Goal: Information Seeking & Learning: Learn about a topic

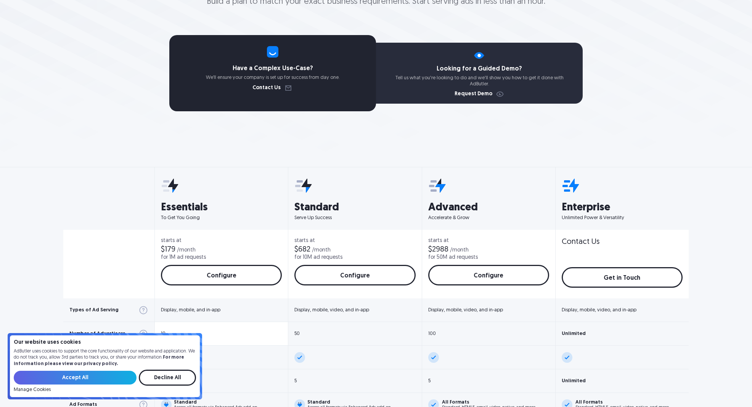
scroll to position [130, 0]
click at [105, 379] on input "Accept All" at bounding box center [75, 378] width 123 height 14
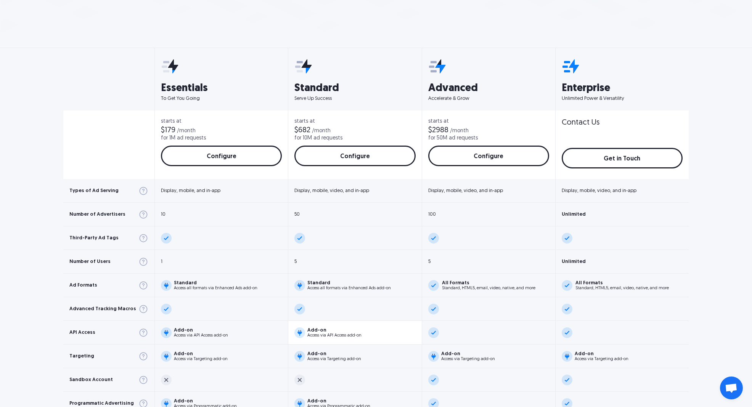
scroll to position [391, 0]
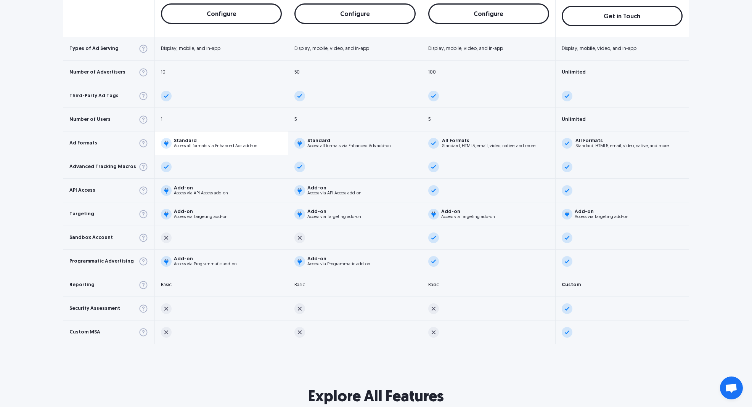
click at [200, 140] on div "Standard" at bounding box center [216, 140] width 84 height 5
click at [199, 141] on div "Standard" at bounding box center [216, 140] width 84 height 5
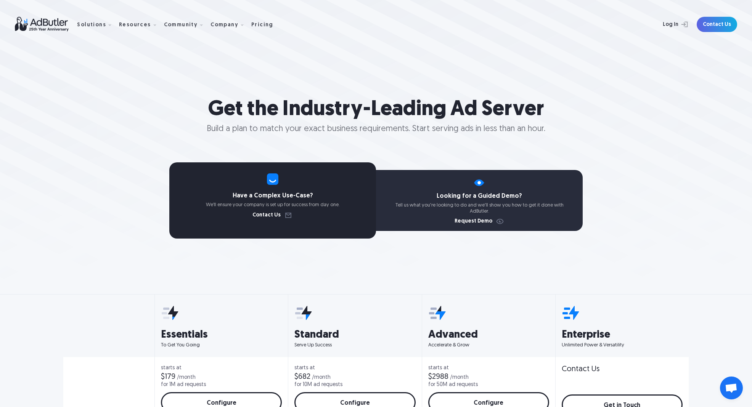
scroll to position [0, 0]
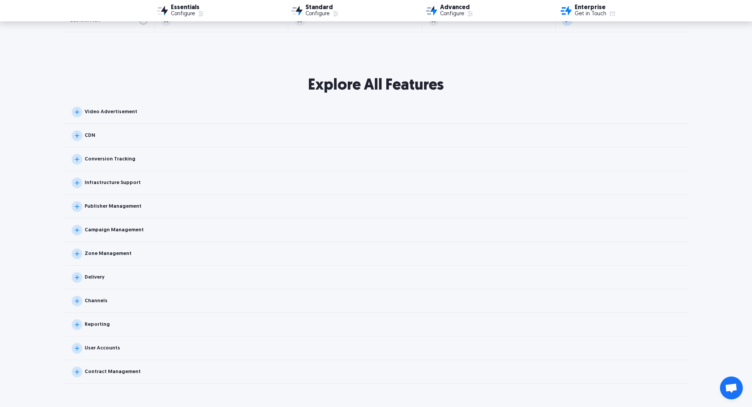
scroll to position [708, 0]
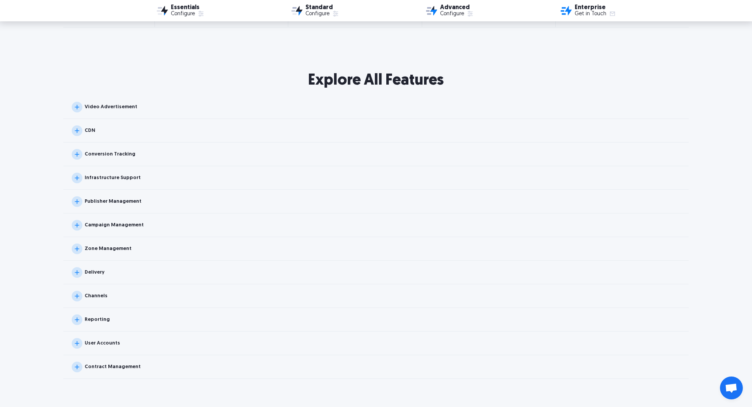
click at [103, 277] on div "Delivery" at bounding box center [376, 273] width 626 height 24
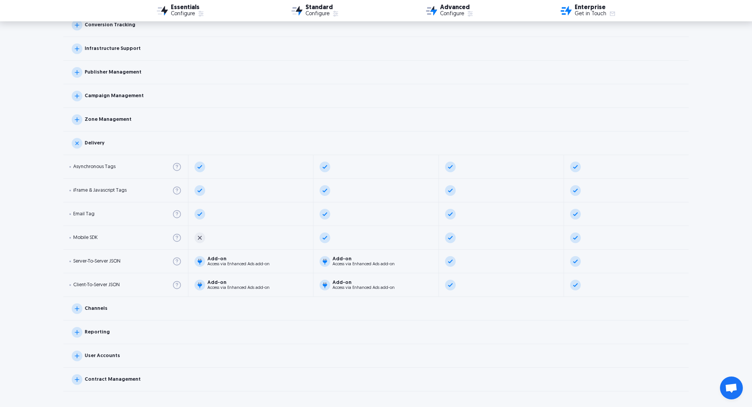
scroll to position [843, 0]
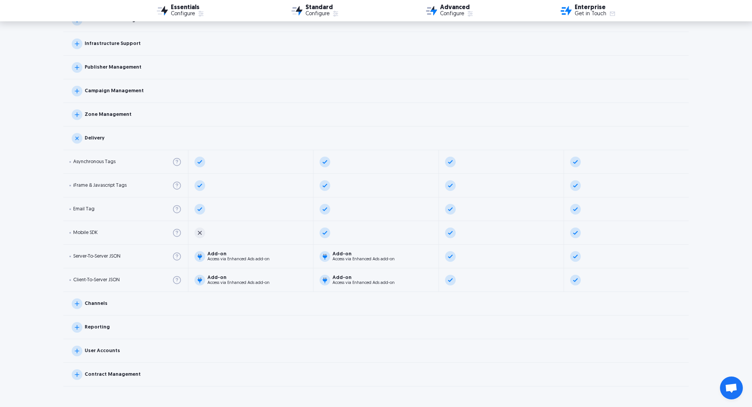
click at [121, 303] on div "Channels" at bounding box center [376, 304] width 626 height 24
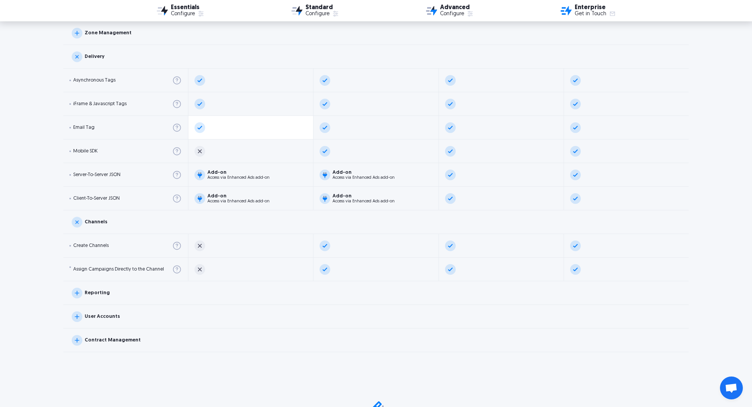
scroll to position [885, 0]
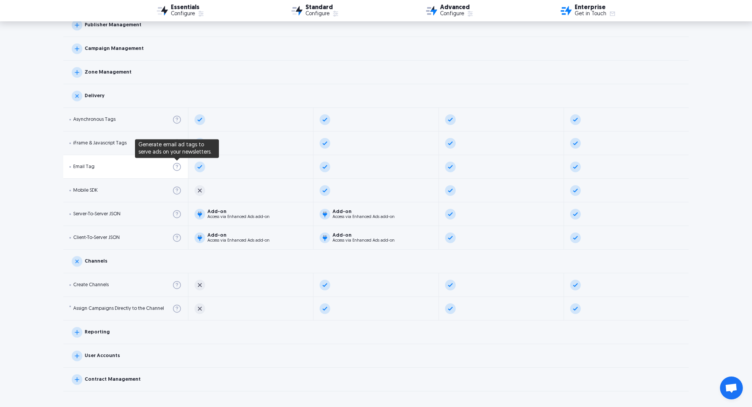
click at [177, 166] on img at bounding box center [177, 167] width 10 height 10
click at [78, 164] on div "Email Tag" at bounding box center [83, 166] width 21 height 5
click at [78, 164] on div "Email Tag" at bounding box center [125, 167] width 125 height 24
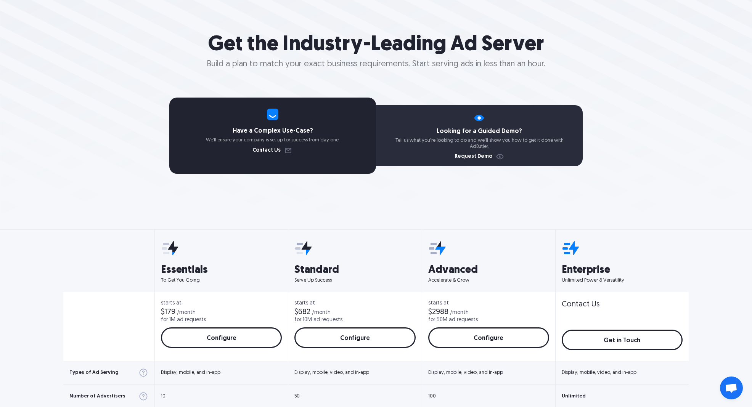
scroll to position [0, 0]
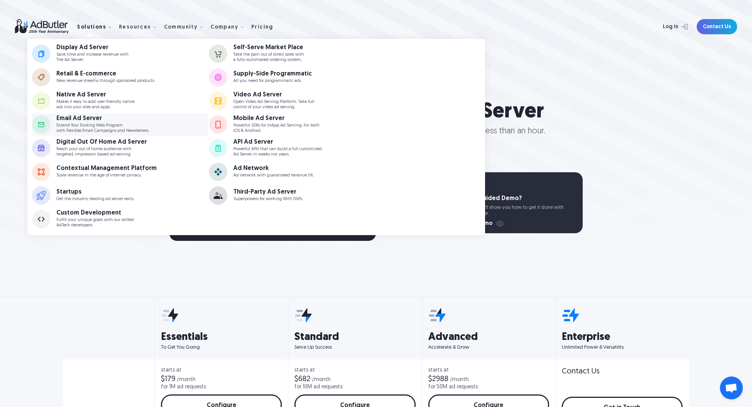
click at [103, 126] on p "Extend Your Existing Web Program with Flexible Email Campaigns and Newsletters." at bounding box center [102, 128] width 93 height 10
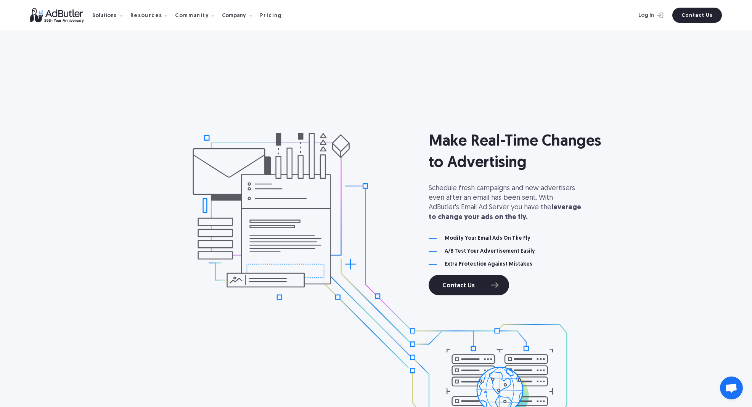
scroll to position [689, 0]
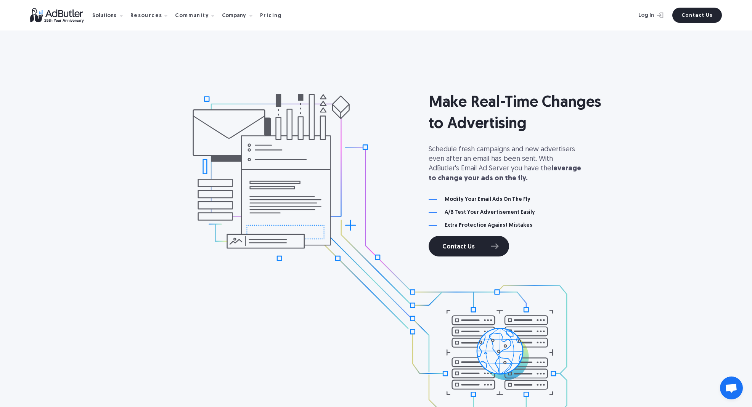
click at [511, 200] on h4 "Modify Your Email Ads On The Fly" at bounding box center [488, 199] width 86 height 5
click at [516, 215] on h4 "A/B Test Your Advertisement Easily" at bounding box center [490, 212] width 90 height 5
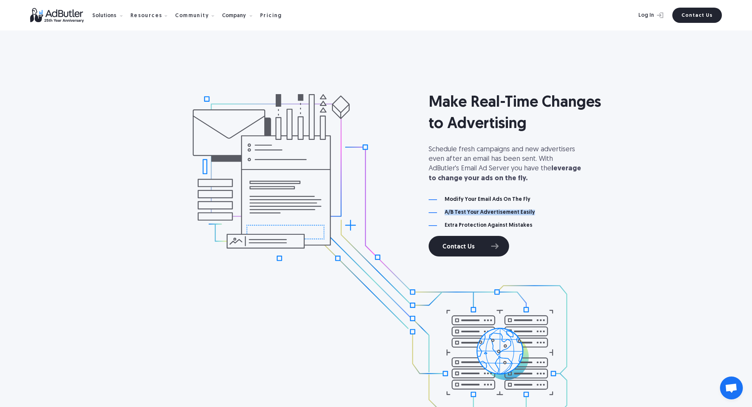
click at [516, 215] on h4 "A/B Test Your Advertisement Easily" at bounding box center [490, 212] width 90 height 5
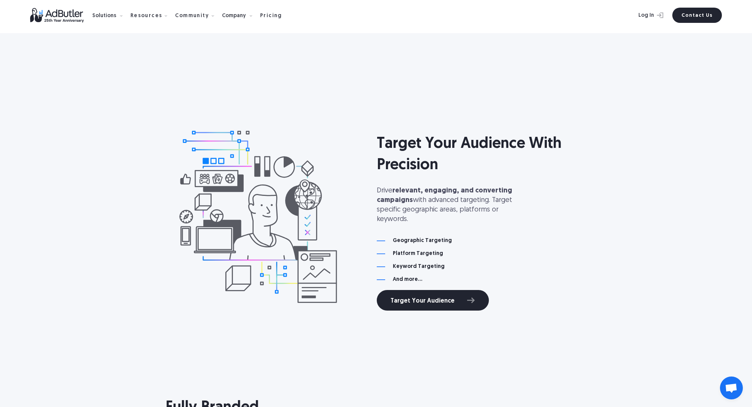
scroll to position [2206, 0]
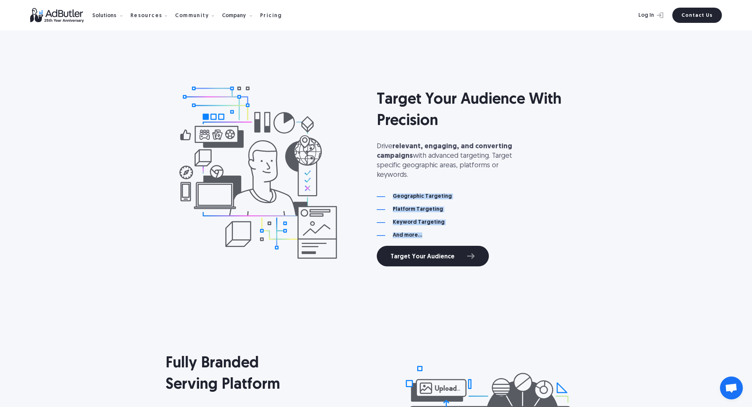
drag, startPoint x: 466, startPoint y: 233, endPoint x: 389, endPoint y: 193, distance: 86.8
click at [389, 193] on div "Target Your Audience With Precision Drive relevant, engaging, and converting ca…" at bounding box center [482, 172] width 210 height 187
click at [389, 194] on div "Geographic Targeting" at bounding box center [482, 196] width 210 height 5
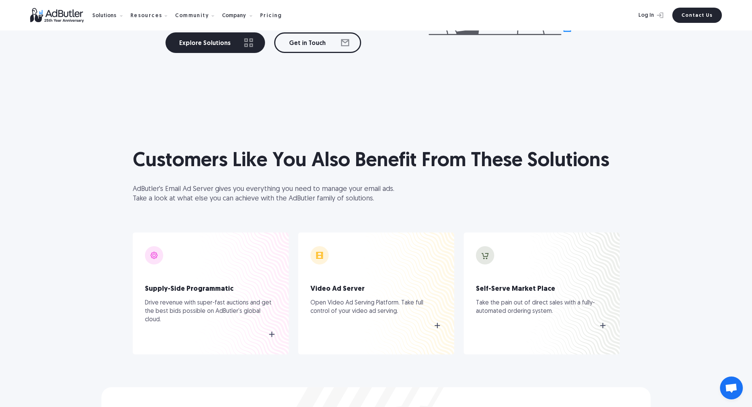
scroll to position [3717, 0]
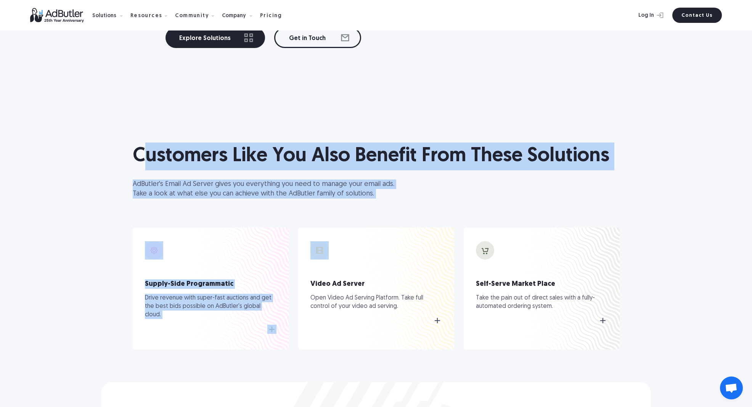
drag, startPoint x: 458, startPoint y: 200, endPoint x: 135, endPoint y: 143, distance: 327.2
click at [136, 143] on div "Customers Like You Also Benefit From These Solutions AdButler's Email Ad Server…" at bounding box center [377, 259] width 512 height 248
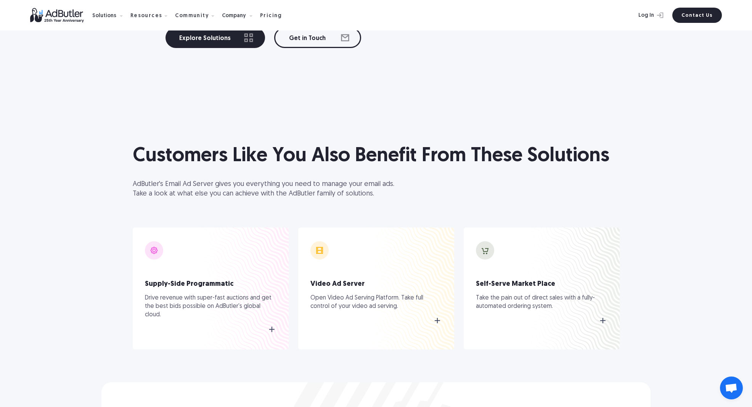
click at [136, 143] on h1 "Customers Like You Also Benefit From These Solutions" at bounding box center [376, 157] width 487 height 28
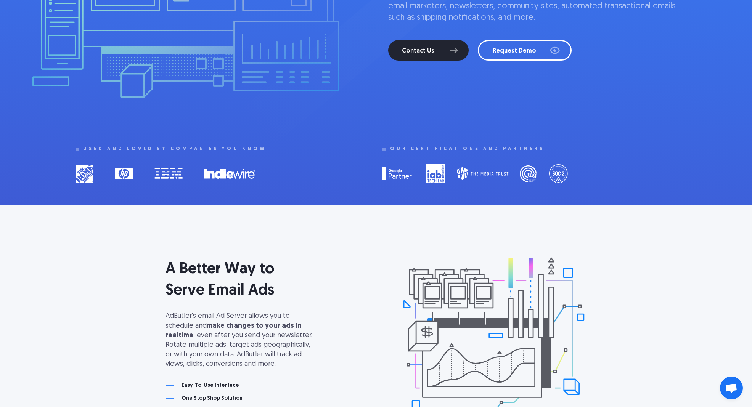
scroll to position [0, 0]
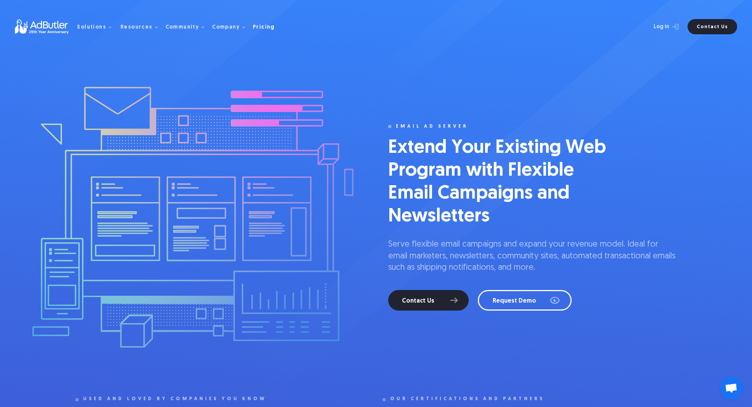
click at [254, 26] on div "Pricing" at bounding box center [264, 27] width 22 height 5
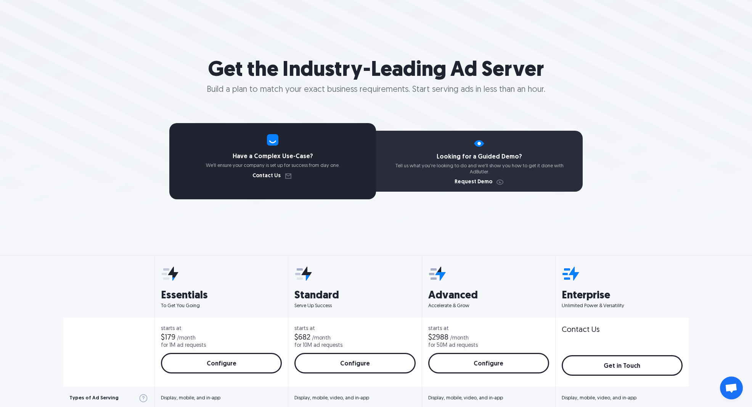
scroll to position [159, 0]
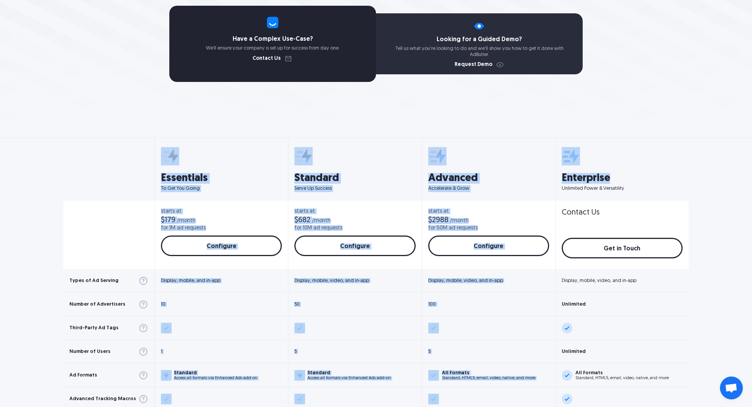
drag, startPoint x: 632, startPoint y: 183, endPoint x: 158, endPoint y: 158, distance: 475.6
click at [158, 158] on div "Types of Ad Serving Number of Advertisers Third-Party Ad Tags Number of Users A…" at bounding box center [376, 357] width 626 height 439
click at [161, 158] on img at bounding box center [170, 156] width 18 height 18
click at [155, 152] on div "Essentials To Get You Going" at bounding box center [221, 173] width 133 height 53
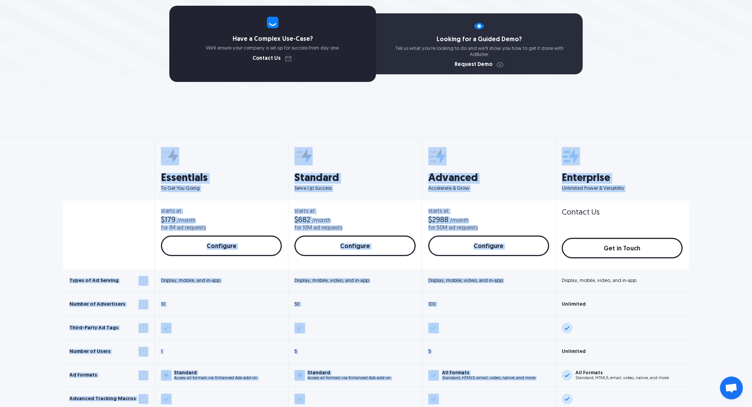
drag, startPoint x: 158, startPoint y: 154, endPoint x: 599, endPoint y: 202, distance: 443.5
click at [594, 204] on div "Types of Ad Serving Number of Advertisers Third-Party Ad Tags Number of Users A…" at bounding box center [376, 357] width 626 height 439
click at [600, 201] on div "Contact Us Get in Touch Configure" at bounding box center [622, 235] width 133 height 69
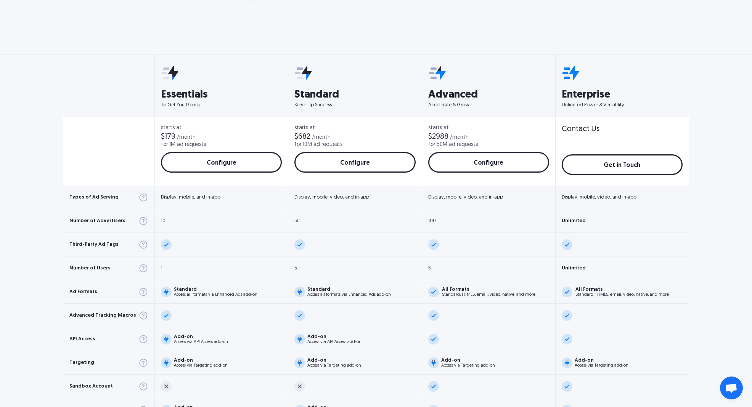
scroll to position [248, 0]
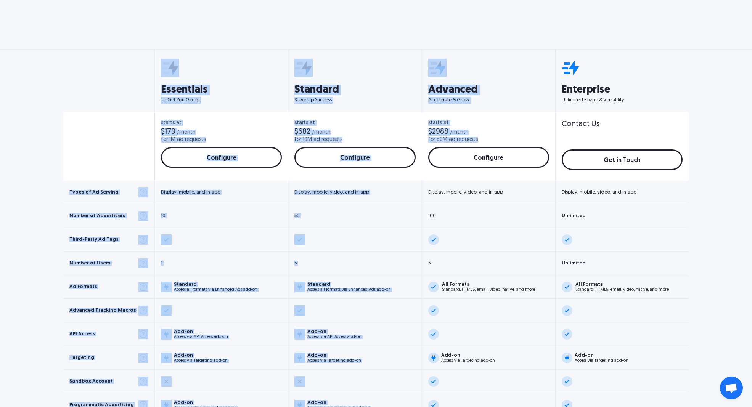
drag, startPoint x: 494, startPoint y: 138, endPoint x: 139, endPoint y: 75, distance: 360.3
click at [139, 76] on div "Types of Ad Serving Number of Advertisers Third-Party Ad Tags Number of Users A…" at bounding box center [376, 269] width 626 height 439
click at [139, 75] on div at bounding box center [108, 85] width 91 height 53
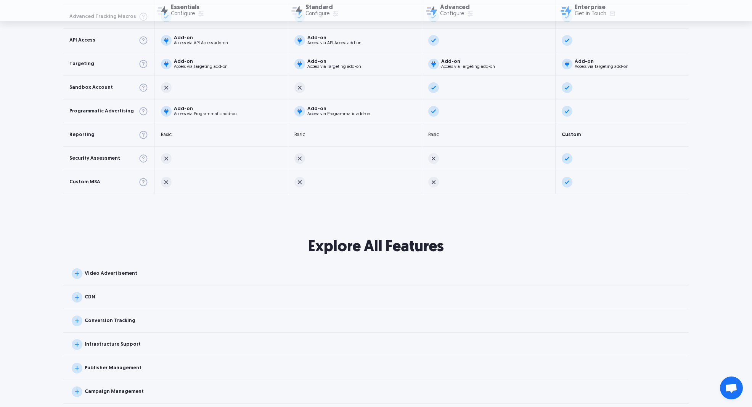
scroll to position [581, 0]
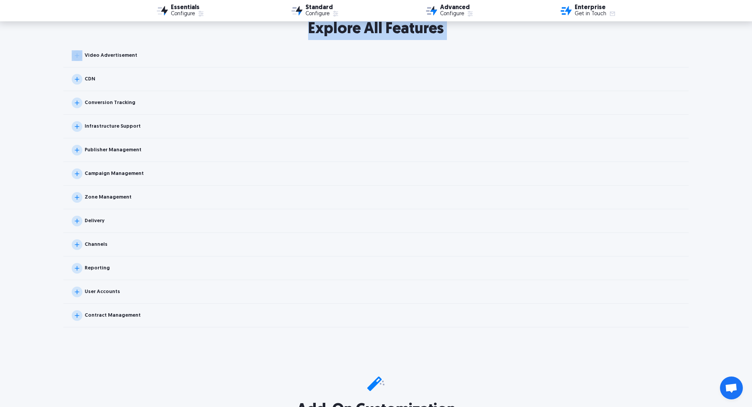
scroll to position [750, 0]
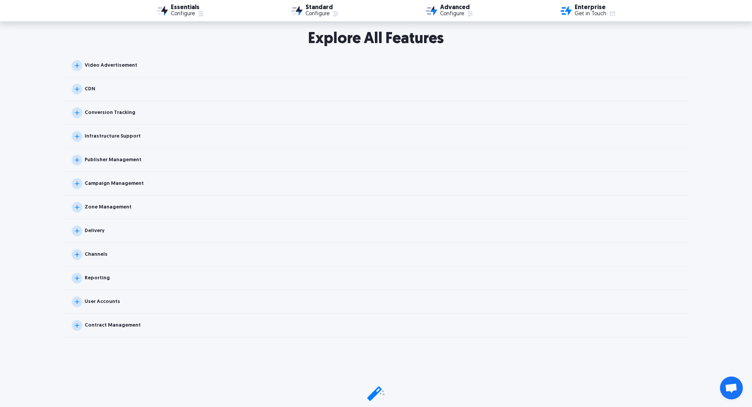
click at [109, 250] on div "Channels" at bounding box center [376, 255] width 626 height 24
click at [141, 93] on div "CDN" at bounding box center [376, 89] width 626 height 24
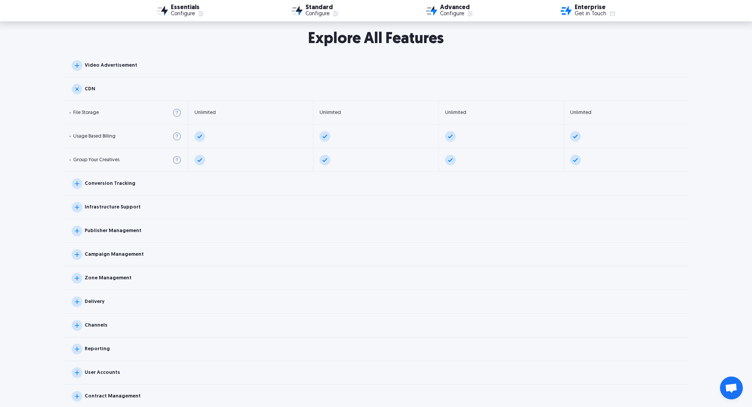
click at [141, 92] on div "CDN" at bounding box center [376, 89] width 626 height 24
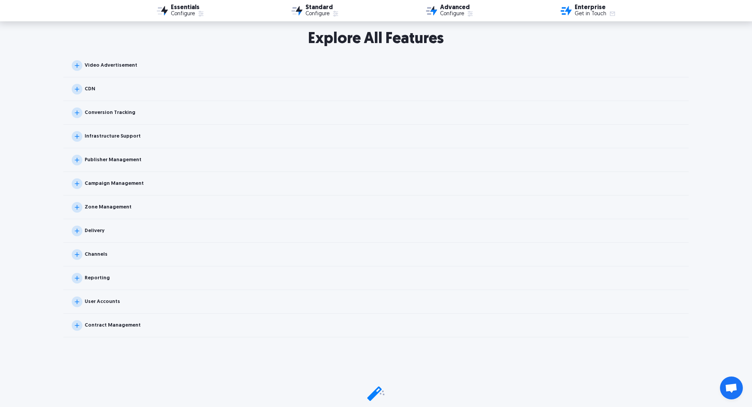
click at [133, 65] on div "Video Advertisement" at bounding box center [376, 66] width 626 height 24
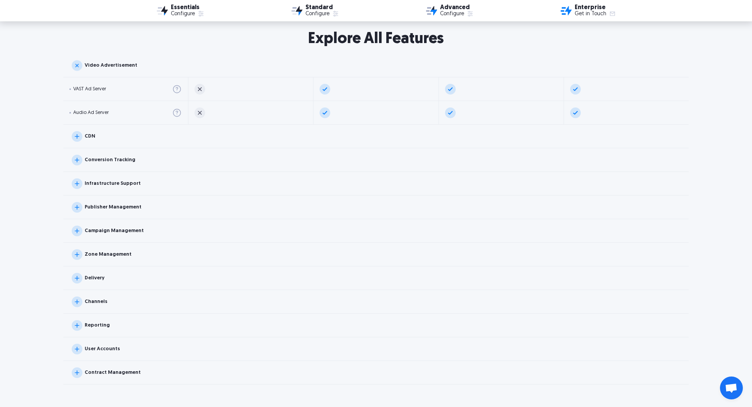
click at [133, 65] on div "Video Advertisement" at bounding box center [376, 66] width 626 height 24
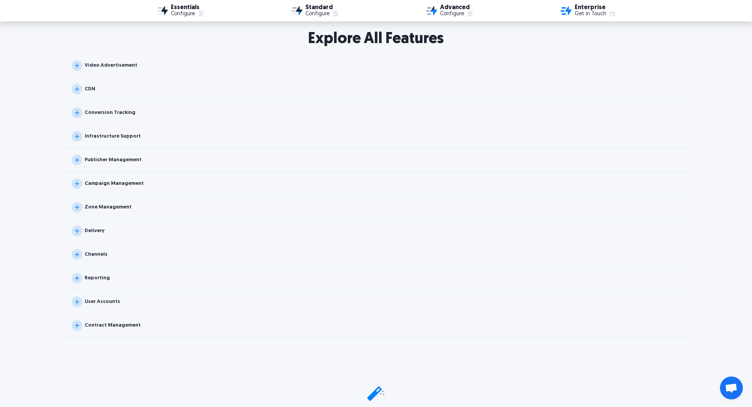
click at [134, 111] on div "Conversion Tracking" at bounding box center [376, 113] width 626 height 24
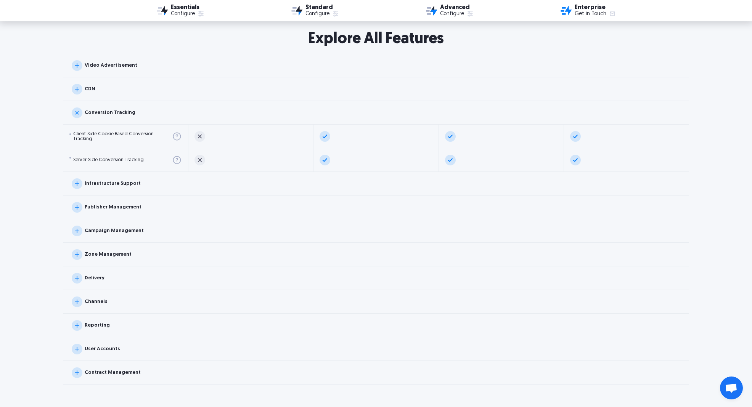
click at [134, 111] on div "Conversion Tracking" at bounding box center [376, 113] width 626 height 24
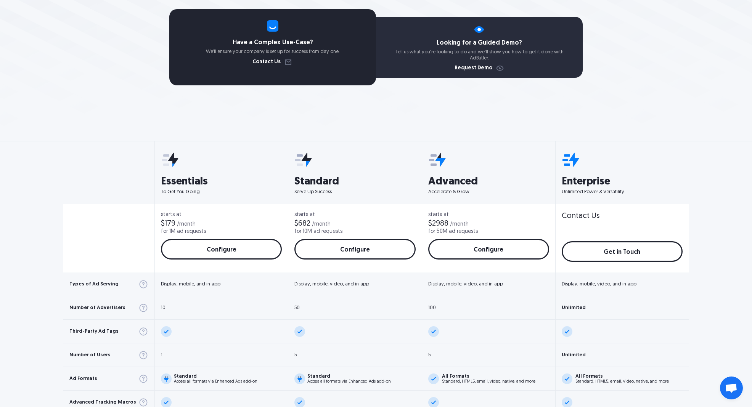
scroll to position [0, 0]
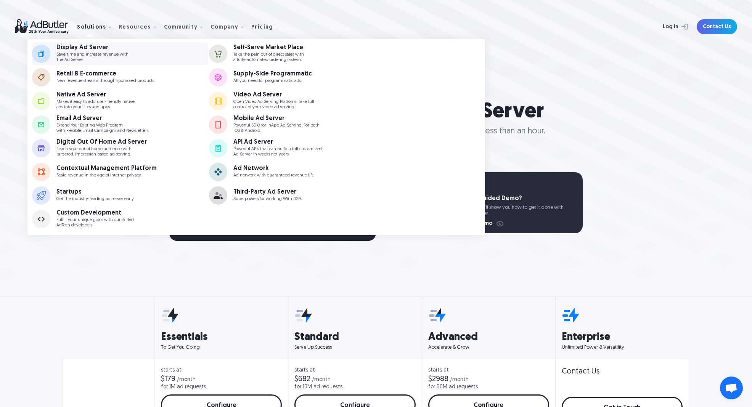
click at [91, 58] on p "Save time and increase revenue with The Ad Server." at bounding box center [92, 57] width 72 height 10
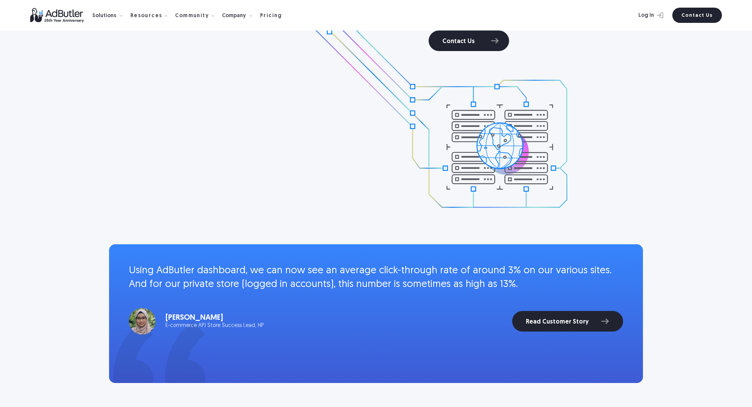
scroll to position [1165, 0]
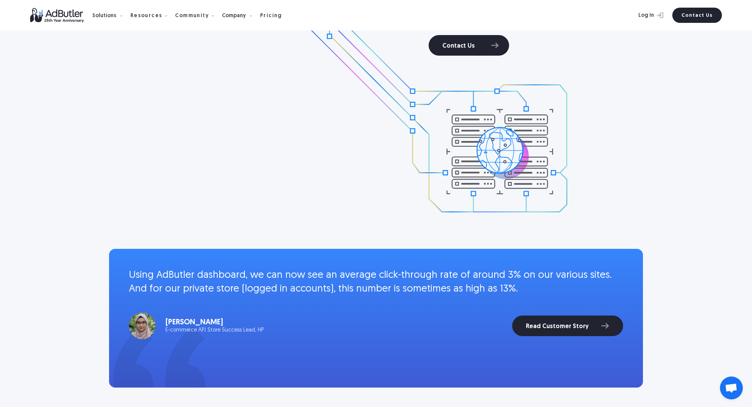
drag, startPoint x: 594, startPoint y: 210, endPoint x: 322, endPoint y: 92, distance: 296.3
click at [323, 94] on div "Display Ads Independently AdButler's Display Ad Server supports fast asynchrono…" at bounding box center [375, 58] width 549 height 381
click at [322, 92] on div "Display Ads Independently AdButler's Display Ad Server supports fast asynchrono…" at bounding box center [375, 58] width 549 height 381
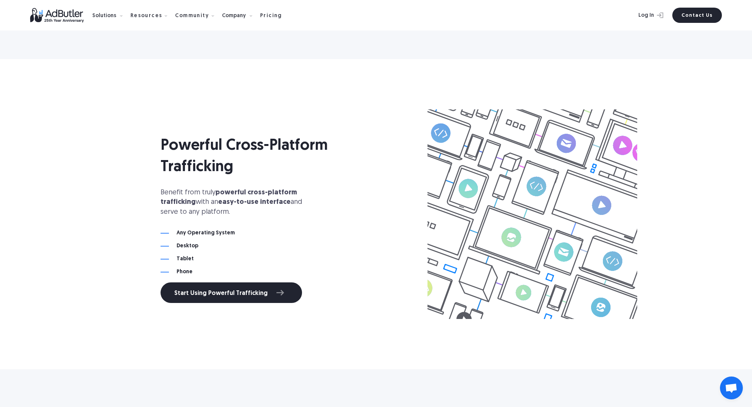
scroll to position [2363, 0]
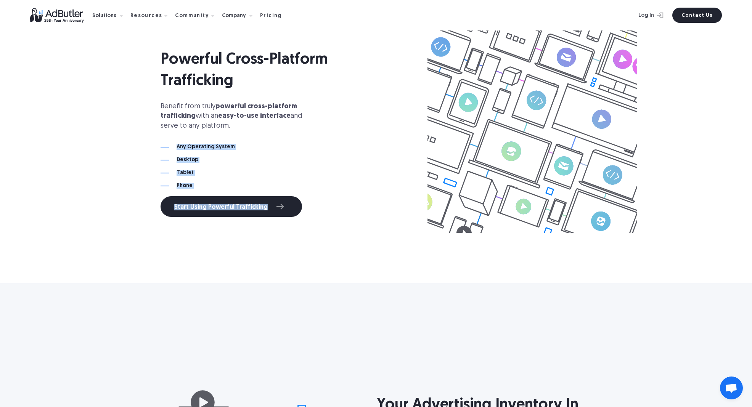
drag, startPoint x: 299, startPoint y: 224, endPoint x: 115, endPoint y: 133, distance: 205.9
click at [115, 134] on div "Powerful Cross-Platform Trafficking Benefit from truly powerful cross-platform …" at bounding box center [375, 128] width 549 height 311
click at [115, 132] on div "Powerful Cross-Platform Trafficking Benefit from truly powerful cross-platform …" at bounding box center [375, 128] width 549 height 311
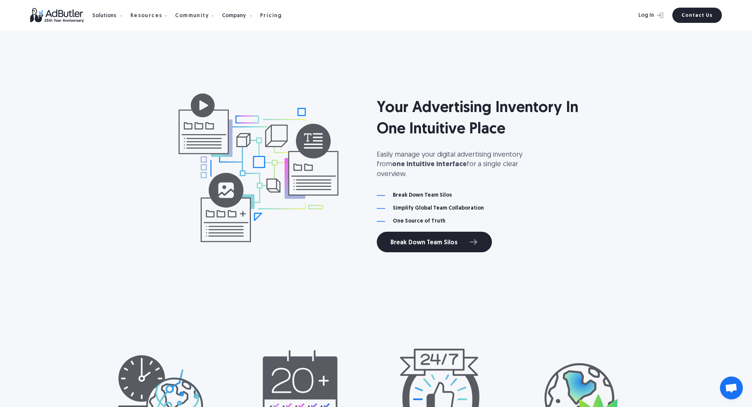
scroll to position [2581, 0]
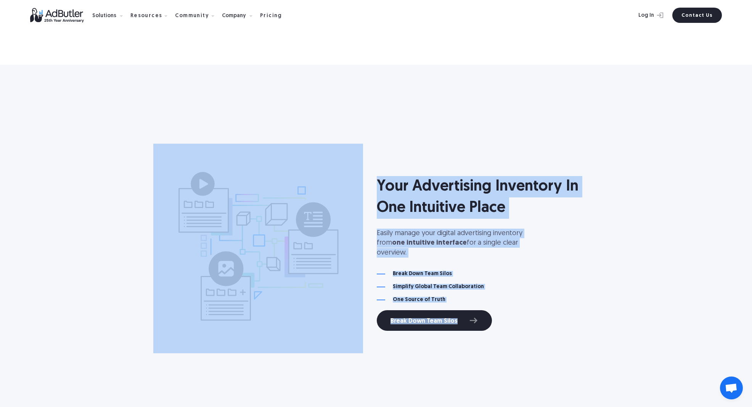
drag, startPoint x: 532, startPoint y: 330, endPoint x: 111, endPoint y: 122, distance: 469.7
click at [114, 118] on div "Your Advertising Inventory In One Intuitive Place Easily manage your digital ad…" at bounding box center [375, 248] width 549 height 267
click at [111, 122] on div "Your Advertising Inventory In One Intuitive Place Easily manage your digital ad…" at bounding box center [375, 248] width 549 height 267
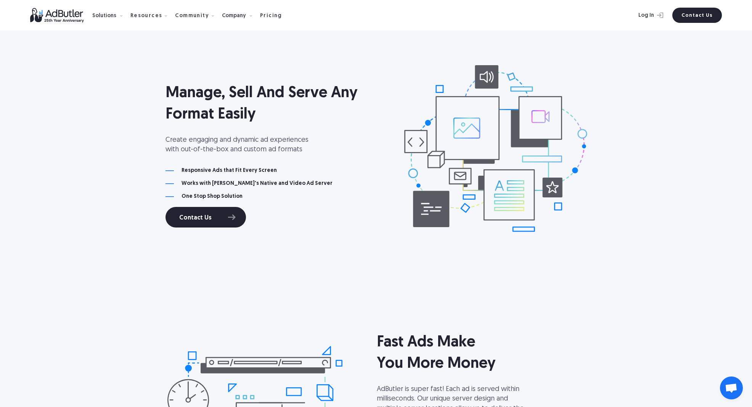
scroll to position [0, 0]
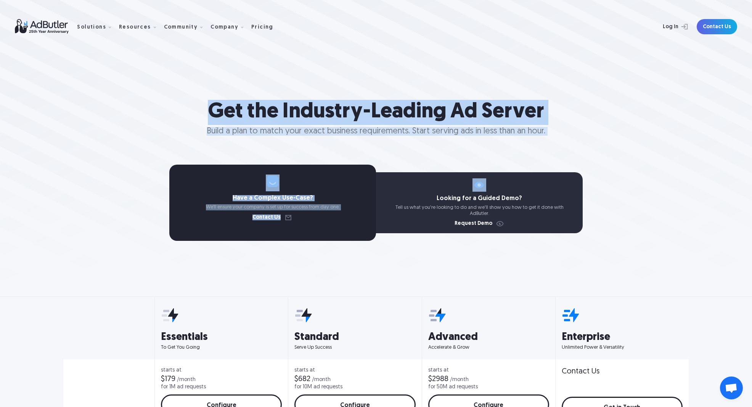
drag, startPoint x: 566, startPoint y: 143, endPoint x: 211, endPoint y: 82, distance: 360.4
click at [211, 82] on div "Get the Industry-Leading Ad Server Build a plan to match your exact business re…" at bounding box center [376, 142] width 752 height 285
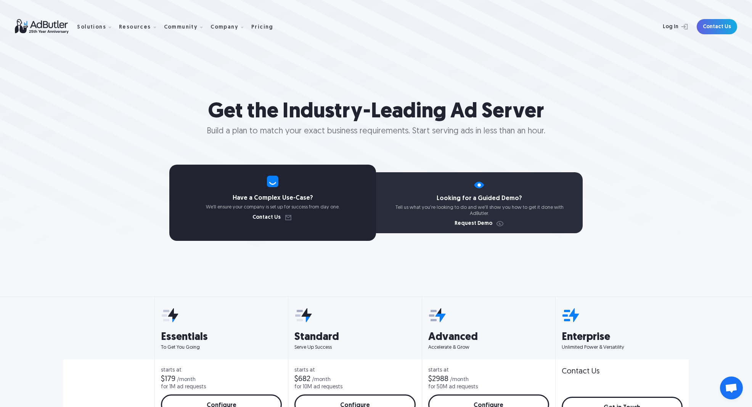
click at [212, 82] on div "Get the Industry-Leading Ad Server Build a plan to match your exact business re…" at bounding box center [376, 142] width 752 height 285
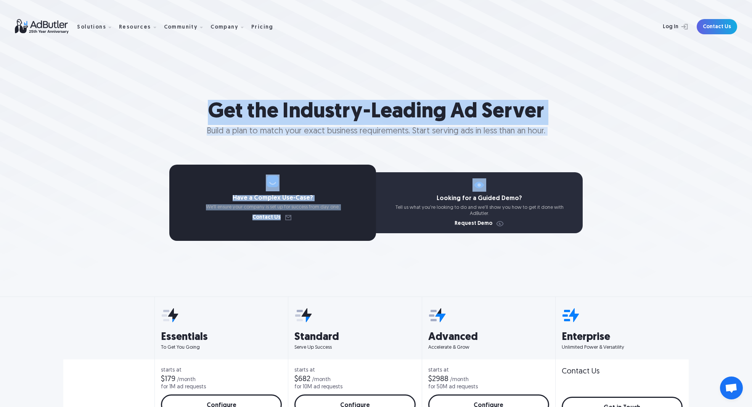
drag, startPoint x: 180, startPoint y: 91, endPoint x: 582, endPoint y: 134, distance: 403.7
click at [582, 134] on div "Get the Industry-Leading Ad Server Build a plan to match your exact business re…" at bounding box center [376, 142] width 752 height 285
click at [582, 135] on div "Get the Industry-Leading Ad Server Build a plan to match your exact business re…" at bounding box center [376, 170] width 752 height 141
